Goal: Task Accomplishment & Management: Manage account settings

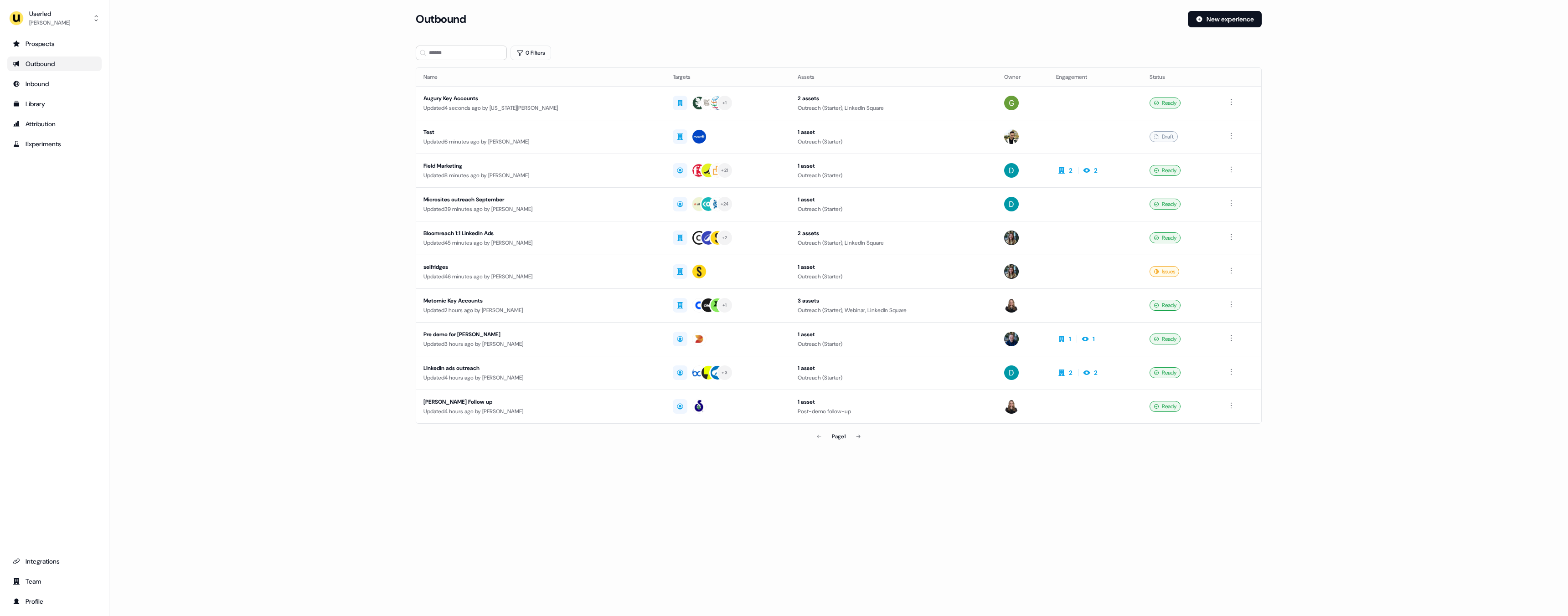
click at [71, 33] on div "Userled [PERSON_NAME] Prospects Outbound Inbound Library Attribution Experiment…" at bounding box center [55, 308] width 110 height 616
click at [65, 25] on div "[PERSON_NAME]" at bounding box center [49, 23] width 41 height 9
click at [63, 38] on div "Impersonate (Admin)" at bounding box center [54, 43] width 86 height 16
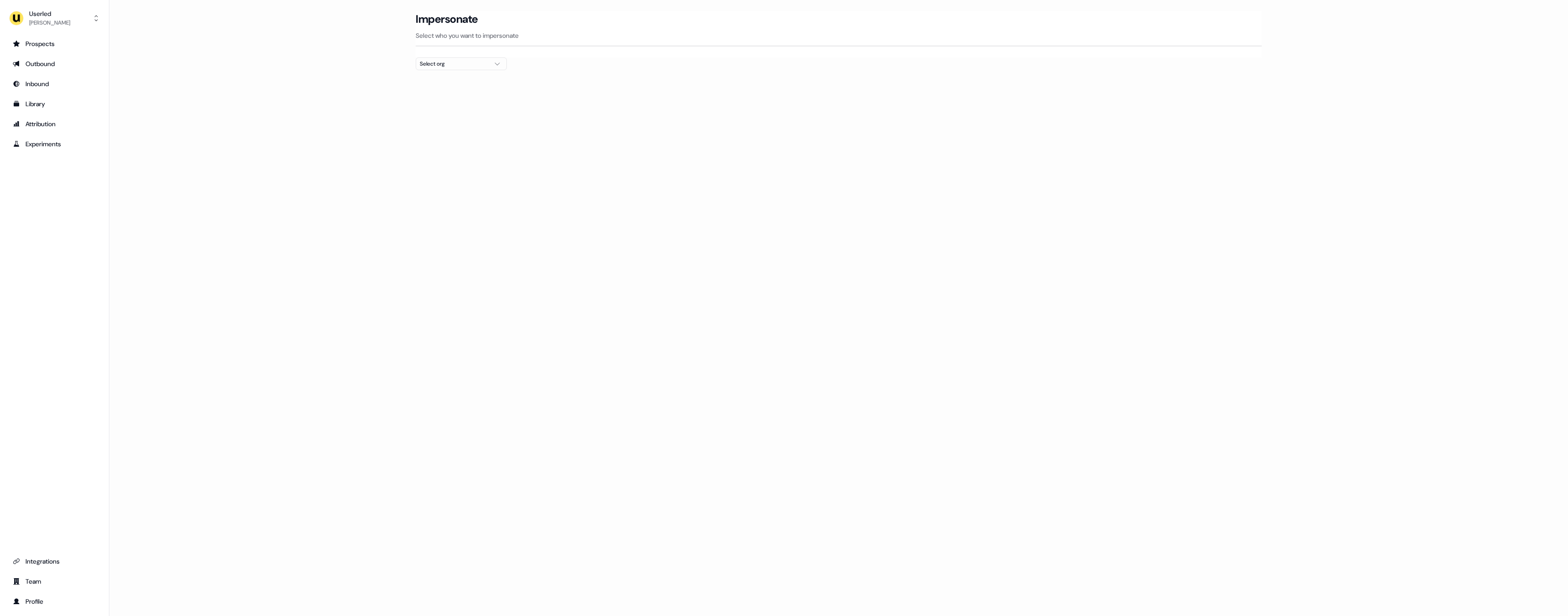
click at [435, 61] on div "Select org" at bounding box center [454, 63] width 68 height 9
type input "*"
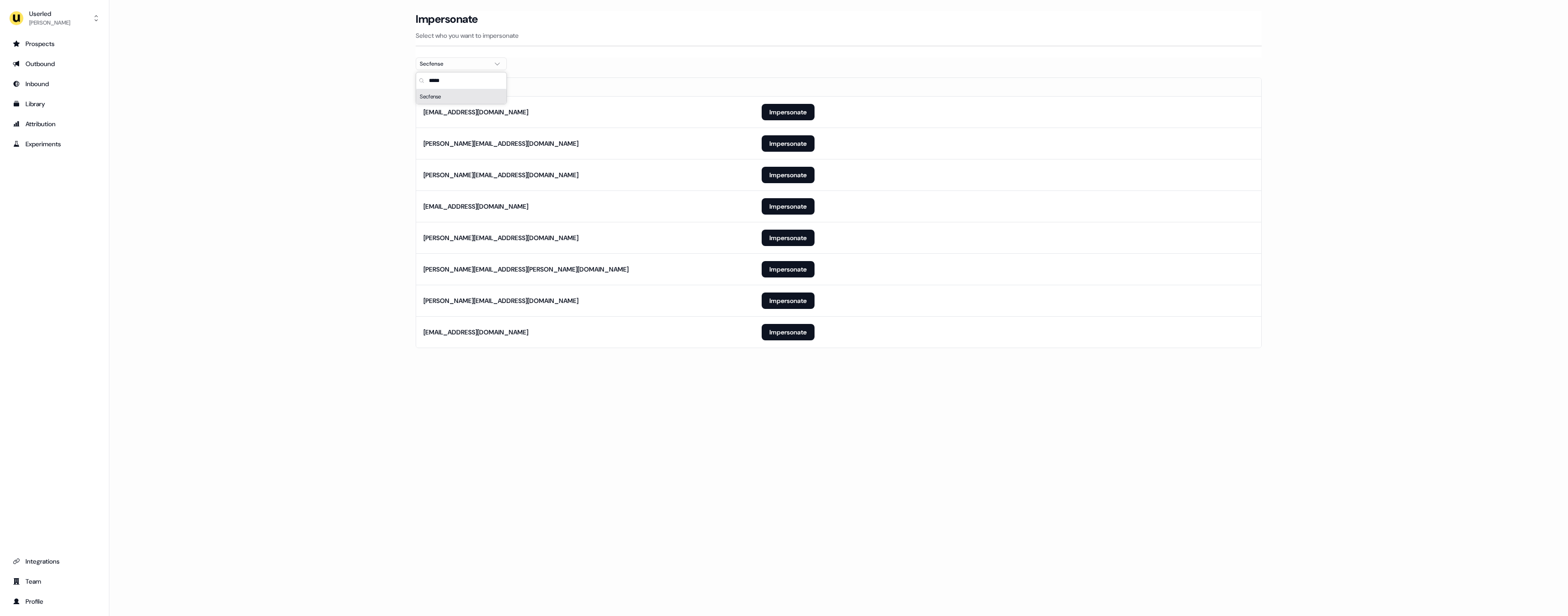
type input "*****"
click at [575, 58] on section "Loading... Impersonate Select who you want to impersonate Secfense Email [EMAIL…" at bounding box center [839, 192] width 875 height 363
click at [774, 113] on button "Impersonate" at bounding box center [788, 112] width 53 height 16
